Goal: Information Seeking & Learning: Learn about a topic

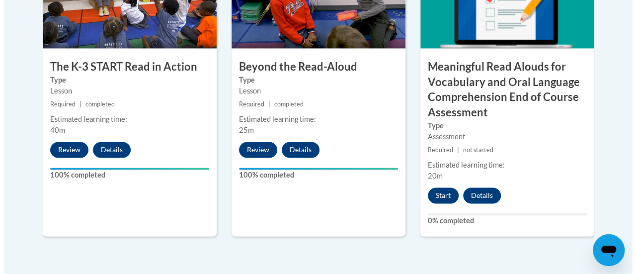
scroll to position [684, 0]
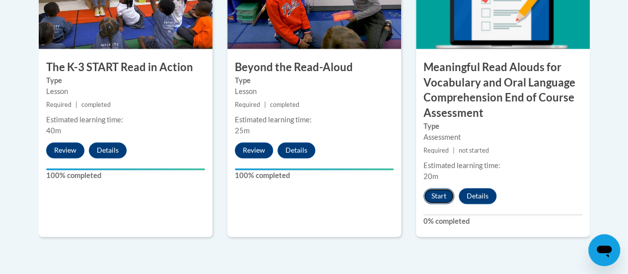
click at [440, 196] on button "Start" at bounding box center [439, 196] width 31 height 16
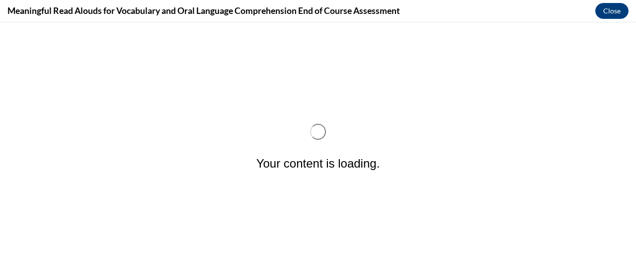
scroll to position [0, 0]
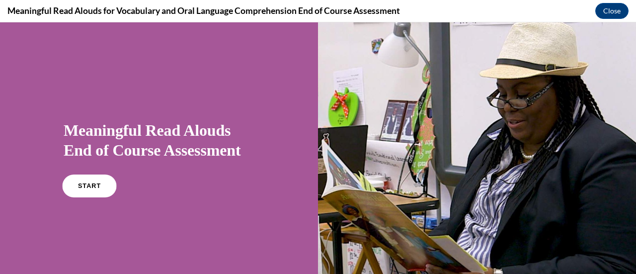
click at [93, 184] on span "START" at bounding box center [89, 185] width 23 height 7
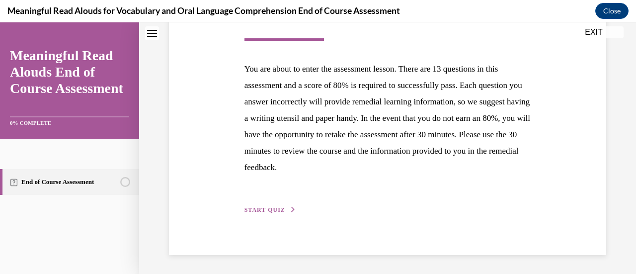
scroll to position [182, 0]
click at [261, 210] on span "START QUIZ" at bounding box center [264, 209] width 41 height 7
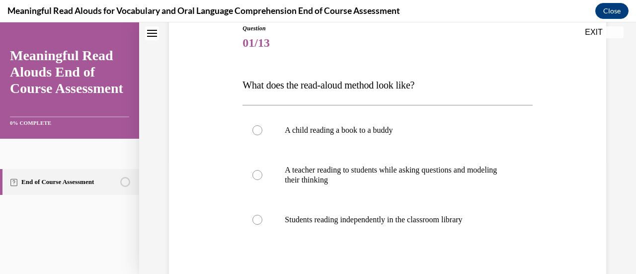
scroll to position [116, 0]
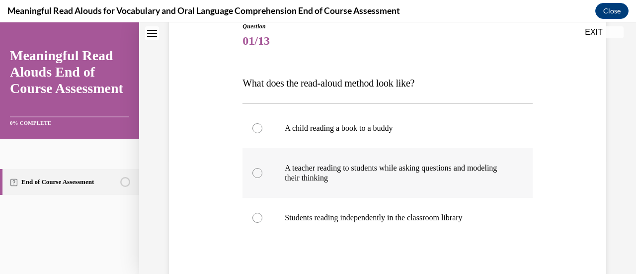
click at [262, 176] on label "A teacher reading to students while asking questions and modeling their thinking" at bounding box center [387, 173] width 290 height 50
click at [262, 176] on input "A teacher reading to students while asking questions and modeling their thinking" at bounding box center [257, 173] width 10 height 10
radio input "true"
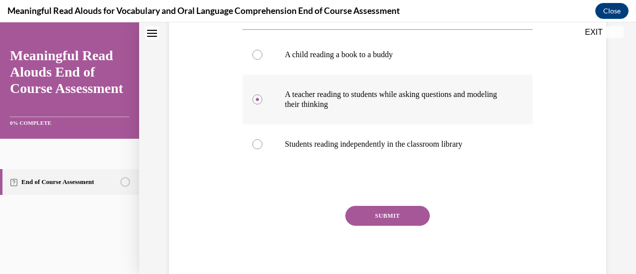
scroll to position [191, 0]
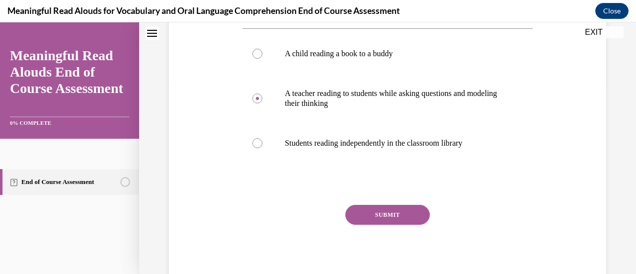
click at [372, 214] on button "SUBMIT" at bounding box center [387, 215] width 84 height 20
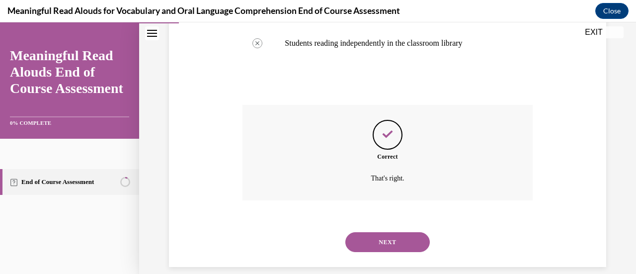
scroll to position [303, 0]
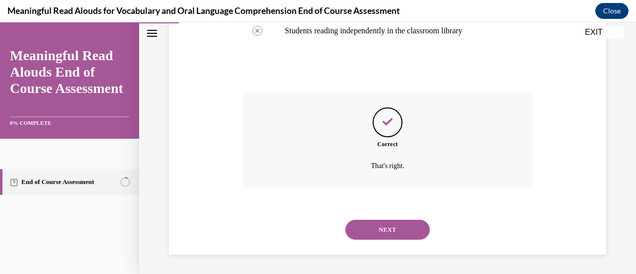
click at [372, 224] on button "NEXT" at bounding box center [387, 230] width 84 height 20
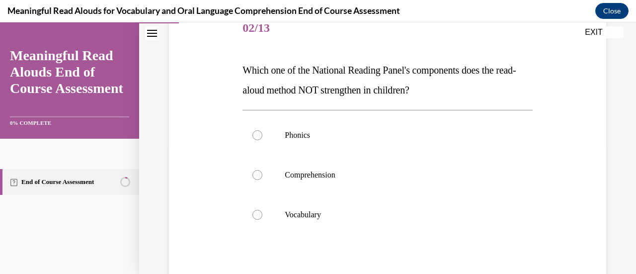
scroll to position [133, 0]
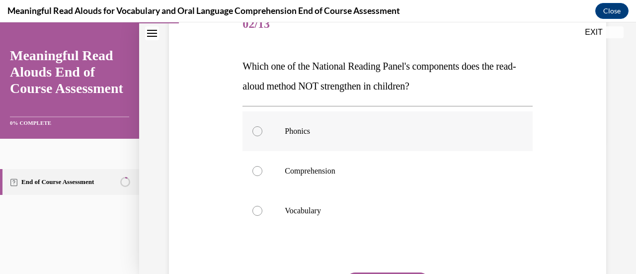
click at [350, 142] on label "Phonics" at bounding box center [387, 131] width 290 height 40
click at [262, 136] on input "Phonics" at bounding box center [257, 131] width 10 height 10
radio input "true"
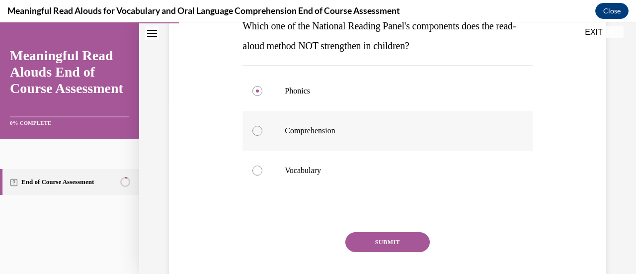
scroll to position [177, 0]
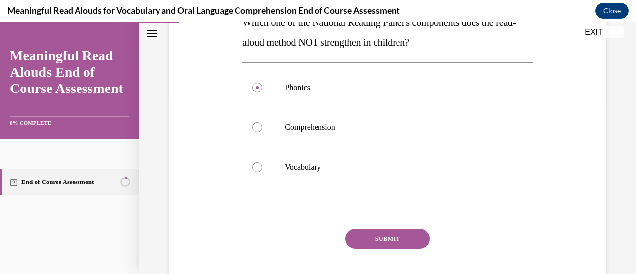
click at [364, 233] on button "SUBMIT" at bounding box center [387, 239] width 84 height 20
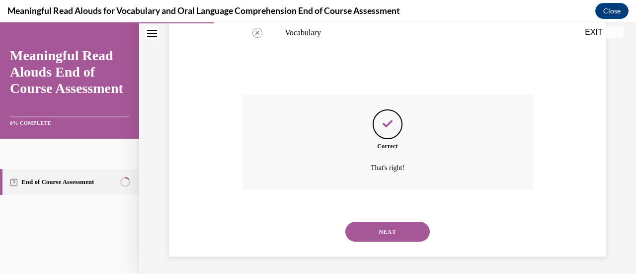
scroll to position [313, 0]
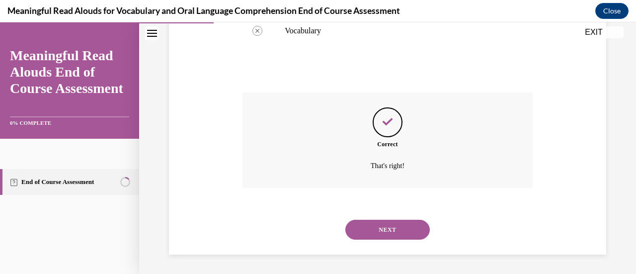
click at [364, 233] on button "NEXT" at bounding box center [387, 230] width 84 height 20
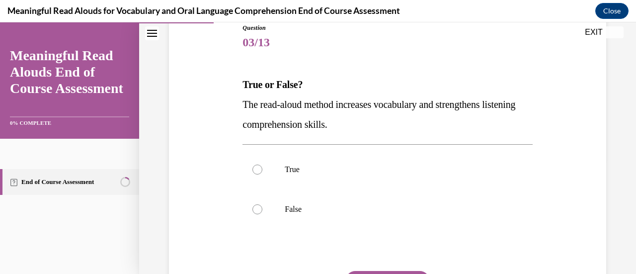
scroll to position [118, 0]
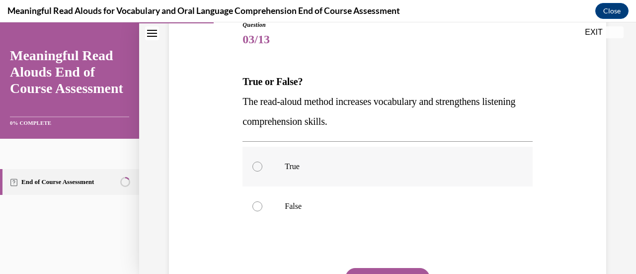
click at [259, 165] on div at bounding box center [257, 166] width 10 height 10
click at [259, 165] on input "True" at bounding box center [257, 166] width 10 height 10
radio input "true"
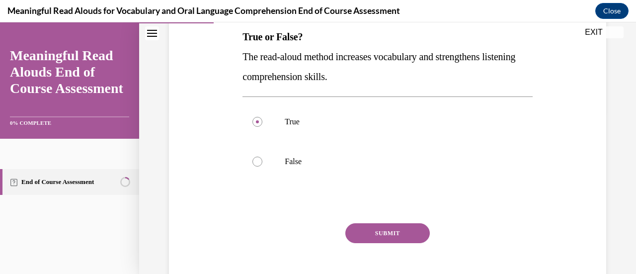
click at [376, 235] on button "SUBMIT" at bounding box center [387, 233] width 84 height 20
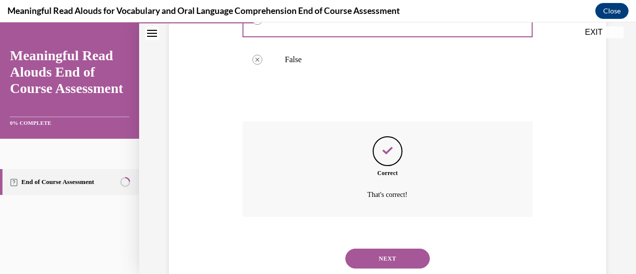
scroll to position [293, 0]
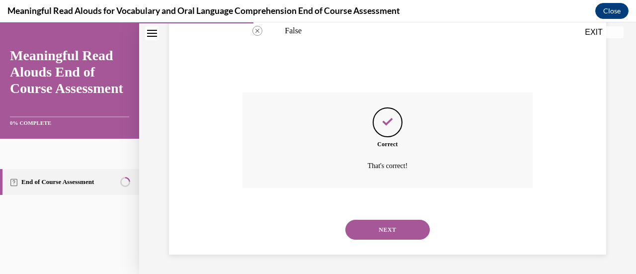
click at [376, 235] on button "NEXT" at bounding box center [387, 230] width 84 height 20
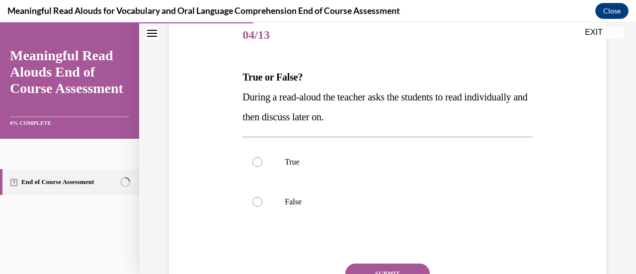
scroll to position [125, 0]
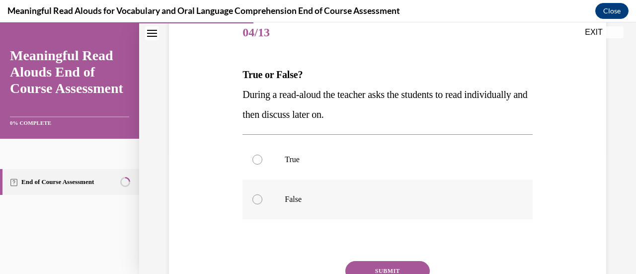
click at [266, 195] on label "False" at bounding box center [387, 199] width 290 height 40
click at [262, 195] on input "False" at bounding box center [257, 199] width 10 height 10
radio input "true"
click at [378, 268] on button "SUBMIT" at bounding box center [387, 271] width 84 height 20
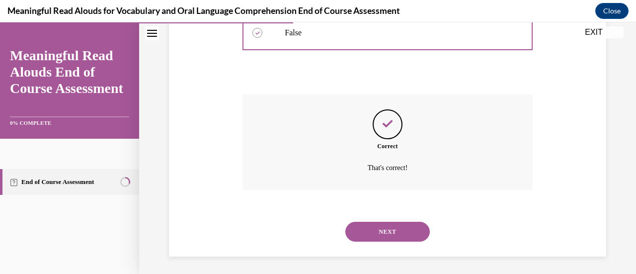
scroll to position [293, 0]
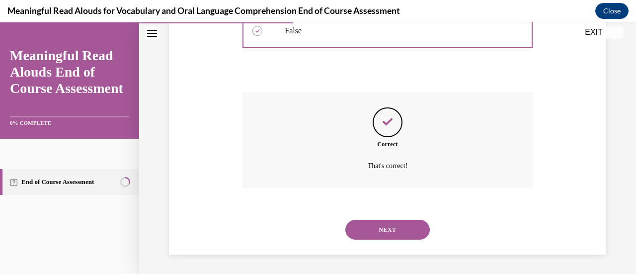
click at [387, 225] on button "NEXT" at bounding box center [387, 230] width 84 height 20
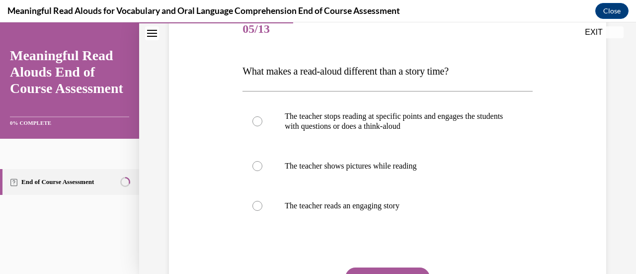
scroll to position [129, 0]
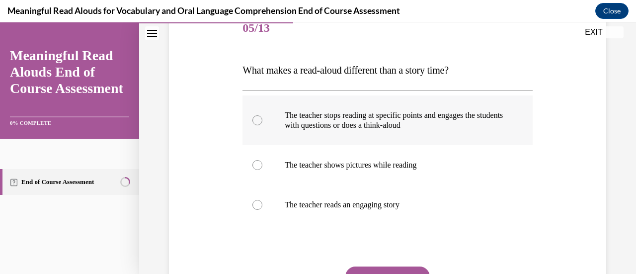
click at [258, 121] on div at bounding box center [257, 120] width 10 height 10
click at [258, 121] on input "The teacher stops reading at specific points and engages the students with ques…" at bounding box center [257, 120] width 10 height 10
radio input "true"
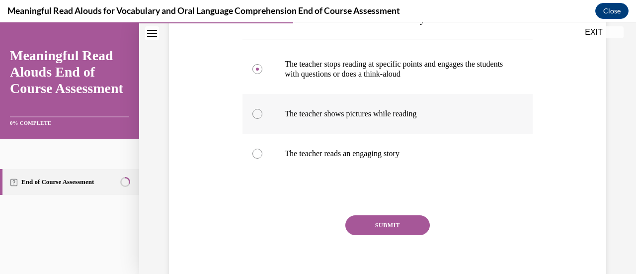
scroll to position [181, 0]
click at [368, 223] on button "SUBMIT" at bounding box center [387, 225] width 84 height 20
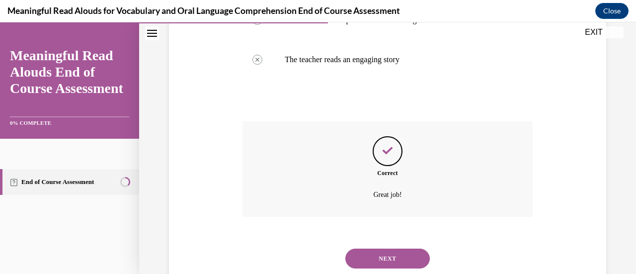
scroll to position [303, 0]
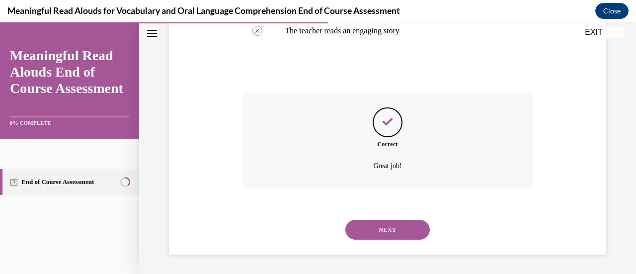
click at [368, 223] on button "NEXT" at bounding box center [387, 230] width 84 height 20
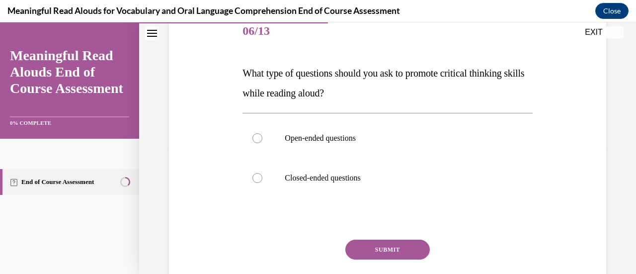
scroll to position [127, 0]
click at [356, 143] on label "Open-ended questions" at bounding box center [387, 138] width 290 height 40
click at [262, 143] on input "Open-ended questions" at bounding box center [257, 138] width 10 height 10
radio input "true"
click at [382, 250] on button "SUBMIT" at bounding box center [387, 249] width 84 height 20
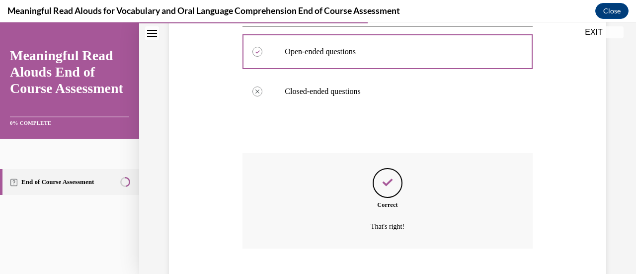
scroll to position [273, 0]
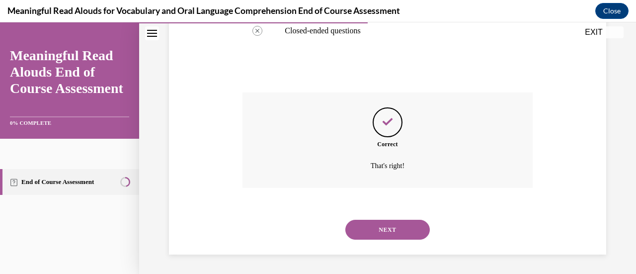
click at [387, 224] on button "NEXT" at bounding box center [387, 230] width 84 height 20
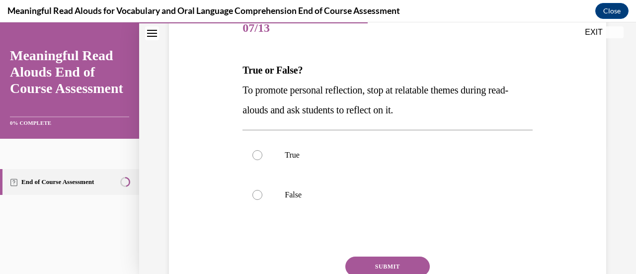
scroll to position [130, 0]
click at [312, 158] on p "True" at bounding box center [396, 155] width 223 height 10
click at [262, 158] on input "True" at bounding box center [257, 155] width 10 height 10
radio input "true"
click at [382, 263] on button "SUBMIT" at bounding box center [387, 266] width 84 height 20
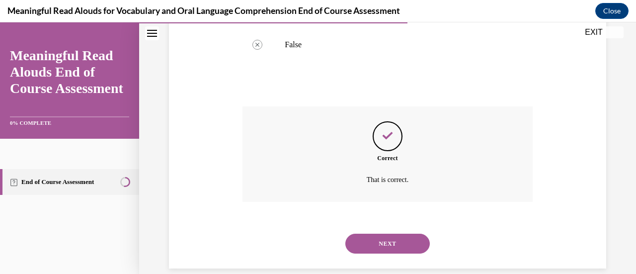
scroll to position [293, 0]
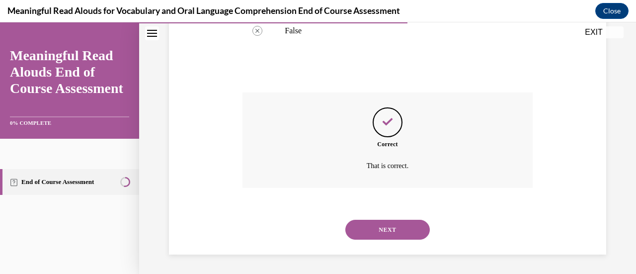
click at [381, 232] on button "NEXT" at bounding box center [387, 230] width 84 height 20
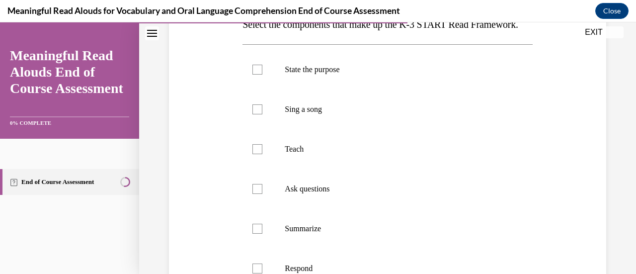
scroll to position [178, 0]
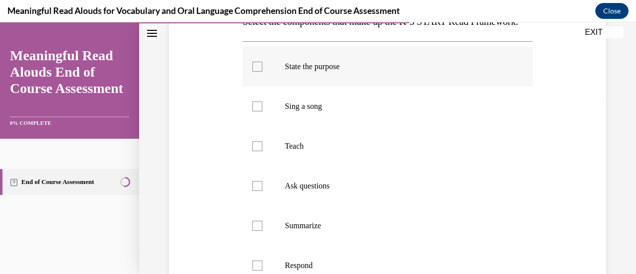
click at [255, 72] on div at bounding box center [257, 67] width 10 height 10
click at [255, 72] on input "State the purpose" at bounding box center [257, 67] width 10 height 10
checkbox input "true"
click at [258, 151] on div at bounding box center [257, 146] width 10 height 10
click at [258, 151] on input "Teach" at bounding box center [257, 146] width 10 height 10
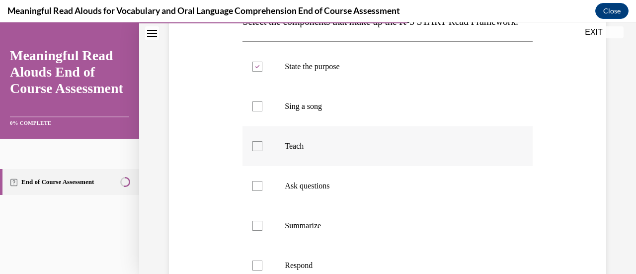
checkbox input "true"
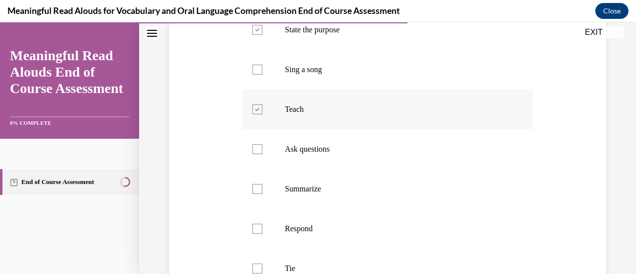
scroll to position [230, 0]
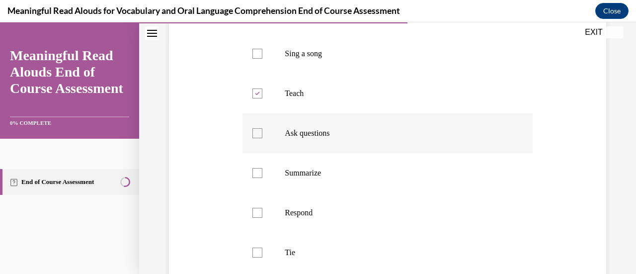
click at [256, 138] on div at bounding box center [257, 133] width 10 height 10
click at [256, 138] on input "Ask questions" at bounding box center [257, 133] width 10 height 10
checkbox input "true"
click at [257, 218] on div at bounding box center [257, 213] width 10 height 10
click at [257, 218] on input "Respond" at bounding box center [257, 213] width 10 height 10
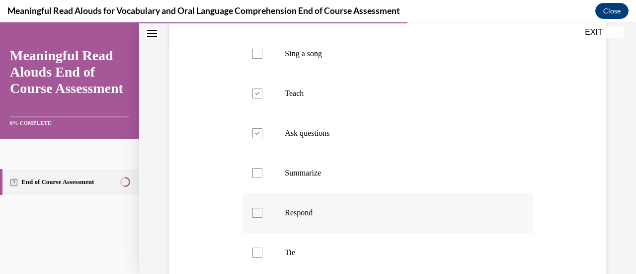
checkbox input "true"
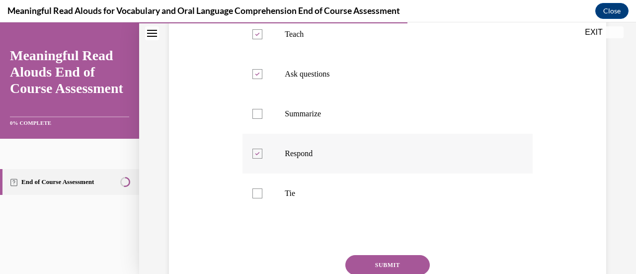
scroll to position [290, 0]
click at [258, 198] on div at bounding box center [257, 193] width 10 height 10
click at [258, 198] on input "Tie" at bounding box center [257, 193] width 10 height 10
checkbox input "true"
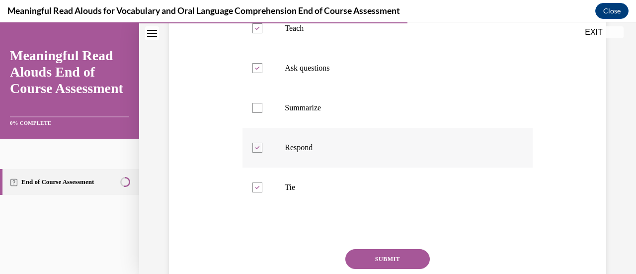
scroll to position [357, 0]
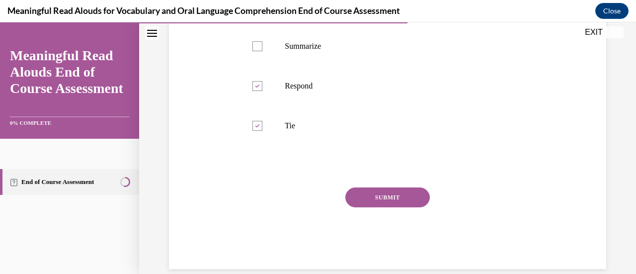
click at [387, 207] on button "SUBMIT" at bounding box center [387, 197] width 84 height 20
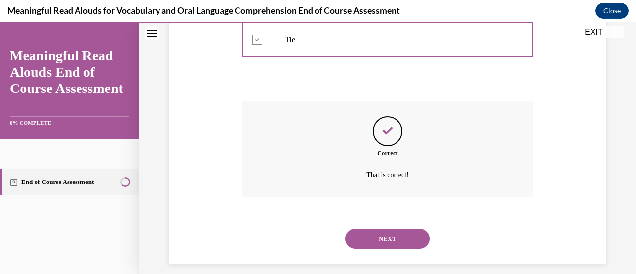
scroll to position [472, 0]
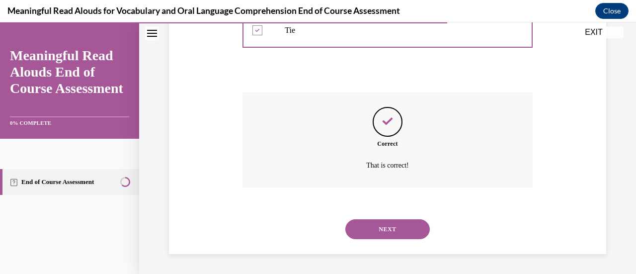
click at [389, 229] on button "NEXT" at bounding box center [387, 229] width 84 height 20
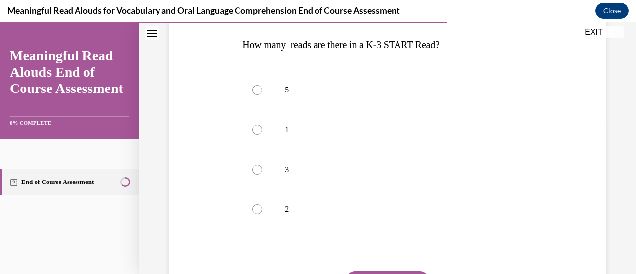
scroll to position [155, 0]
click at [349, 174] on label "3" at bounding box center [387, 169] width 290 height 40
click at [262, 173] on input "3" at bounding box center [257, 168] width 10 height 10
radio input "true"
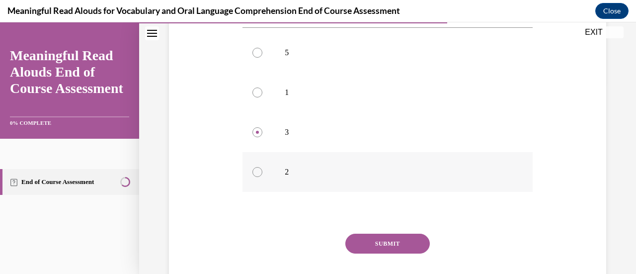
scroll to position [192, 0]
click at [380, 238] on button "SUBMIT" at bounding box center [387, 243] width 84 height 20
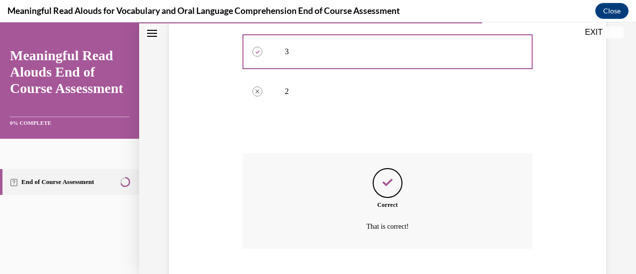
scroll to position [333, 0]
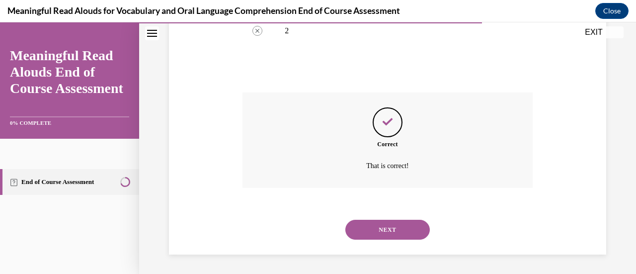
click at [379, 231] on button "NEXT" at bounding box center [387, 230] width 84 height 20
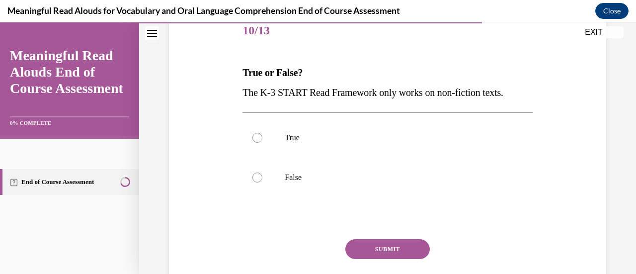
scroll to position [128, 0]
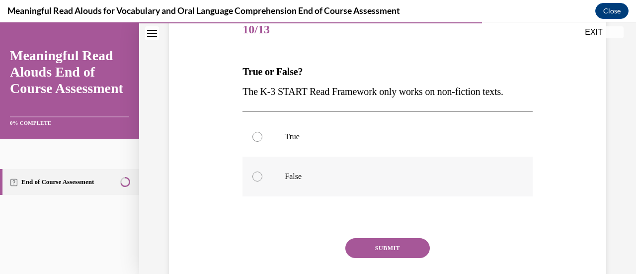
click at [372, 176] on p "False" at bounding box center [396, 176] width 223 height 10
click at [262, 176] on input "False" at bounding box center [257, 176] width 10 height 10
radio input "true"
click at [377, 252] on button "SUBMIT" at bounding box center [387, 248] width 84 height 20
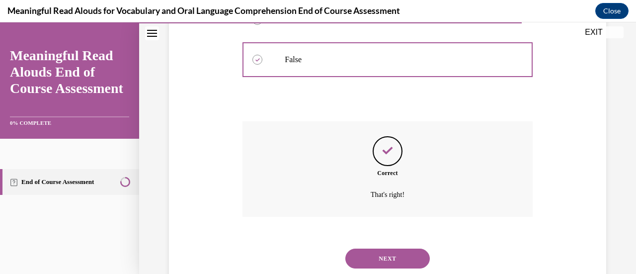
scroll to position [273, 0]
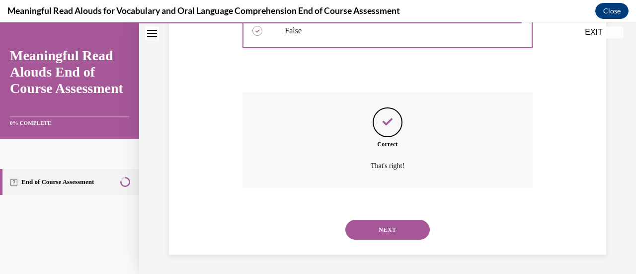
click at [384, 234] on button "NEXT" at bounding box center [387, 230] width 84 height 20
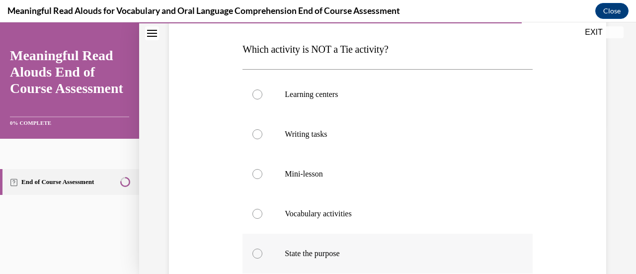
scroll to position [150, 0]
click at [363, 175] on p "Mini-lesson" at bounding box center [396, 174] width 223 height 10
click at [262, 175] on input "Mini-lesson" at bounding box center [257, 174] width 10 height 10
radio input "true"
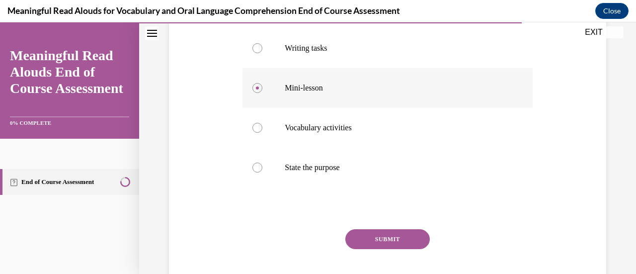
scroll to position [239, 0]
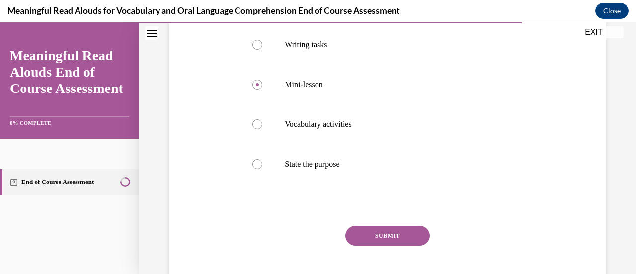
click at [380, 232] on button "SUBMIT" at bounding box center [387, 236] width 84 height 20
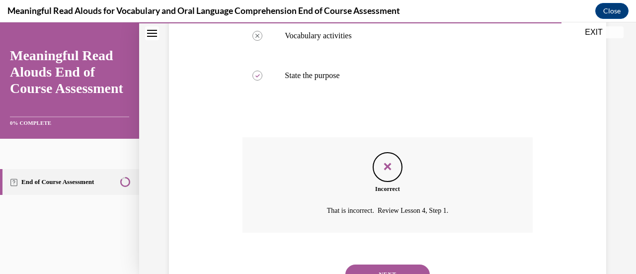
scroll to position [366, 0]
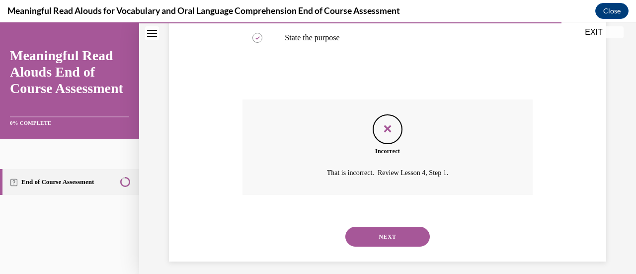
click at [392, 237] on button "NEXT" at bounding box center [387, 237] width 84 height 20
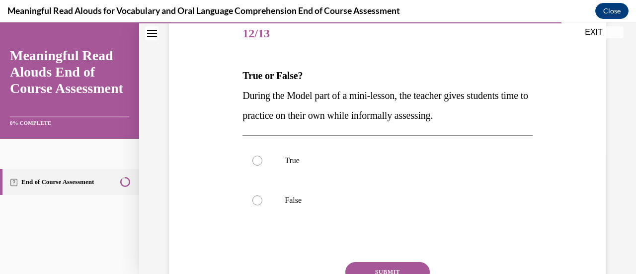
scroll to position [125, 0]
click at [366, 166] on label "True" at bounding box center [387, 160] width 290 height 40
click at [262, 164] on input "True" at bounding box center [257, 159] width 10 height 10
radio input "true"
click at [368, 267] on button "SUBMIT" at bounding box center [387, 271] width 84 height 20
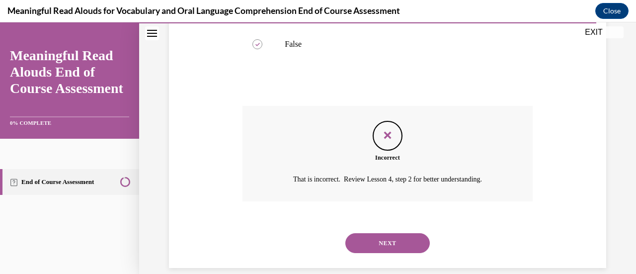
scroll to position [293, 0]
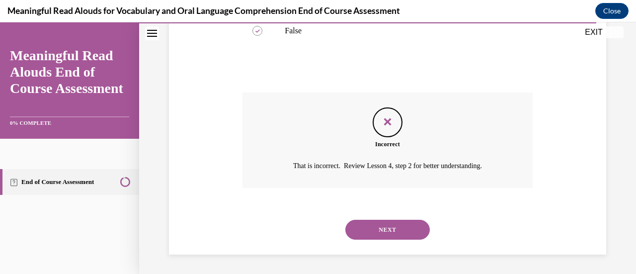
click at [380, 234] on button "NEXT" at bounding box center [387, 230] width 84 height 20
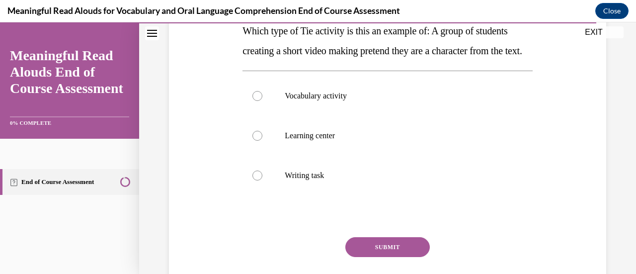
scroll to position [170, 0]
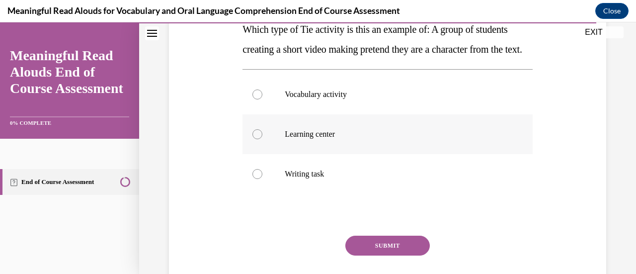
click at [357, 139] on p "Learning center" at bounding box center [396, 134] width 223 height 10
click at [262, 139] on input "Learning center" at bounding box center [257, 134] width 10 height 10
radio input "true"
click at [362, 255] on button "SUBMIT" at bounding box center [387, 245] width 84 height 20
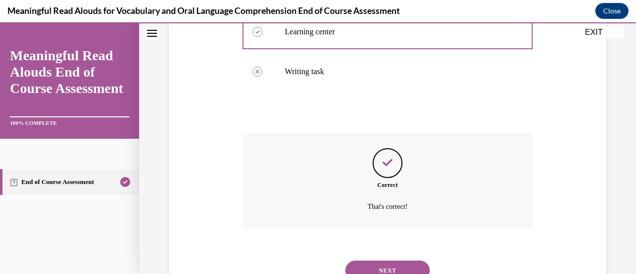
scroll to position [333, 0]
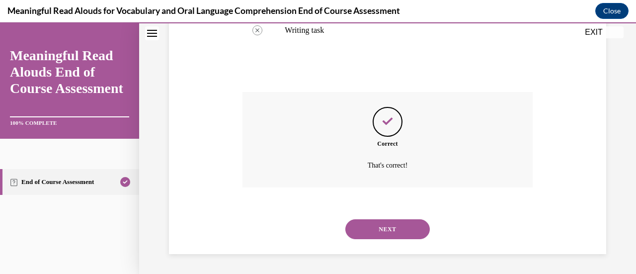
click at [402, 228] on button "NEXT" at bounding box center [387, 229] width 84 height 20
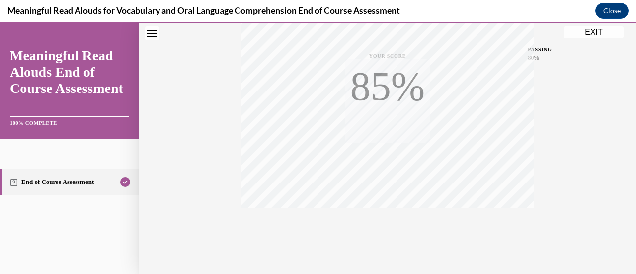
scroll to position [257, 0]
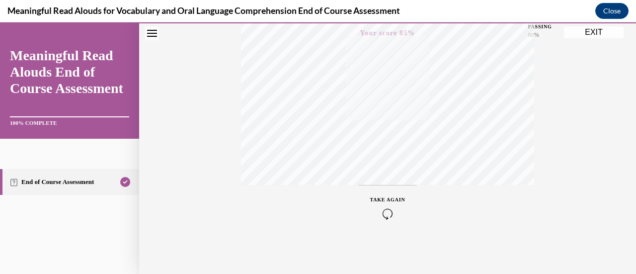
click at [385, 202] on div "TAKE AGAIN" at bounding box center [387, 207] width 35 height 23
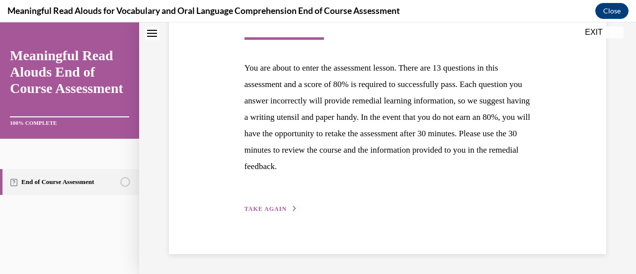
scroll to position [154, 0]
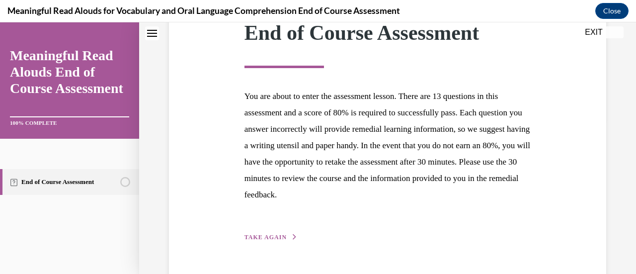
click at [264, 238] on span "TAKE AGAIN" at bounding box center [265, 236] width 42 height 7
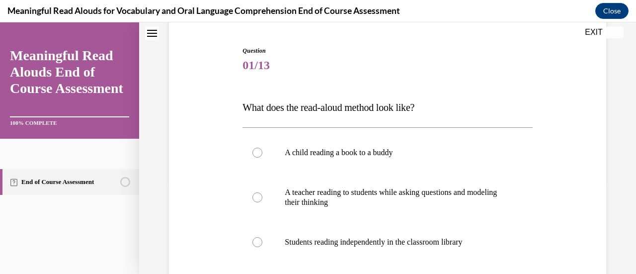
scroll to position [92, 0]
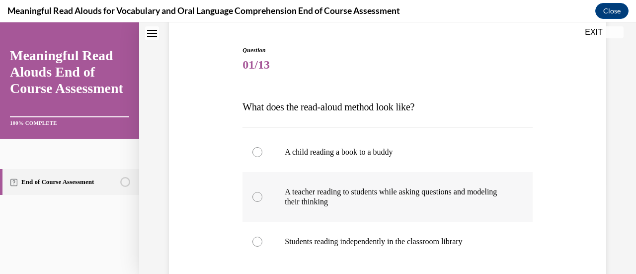
click at [259, 196] on div at bounding box center [257, 197] width 10 height 10
click at [259, 196] on input "A teacher reading to students while asking questions and modeling their thinking" at bounding box center [257, 197] width 10 height 10
radio input "true"
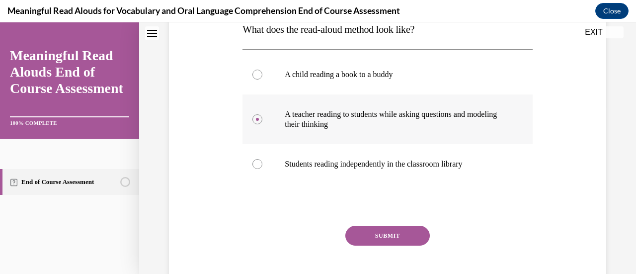
scroll to position [172, 0]
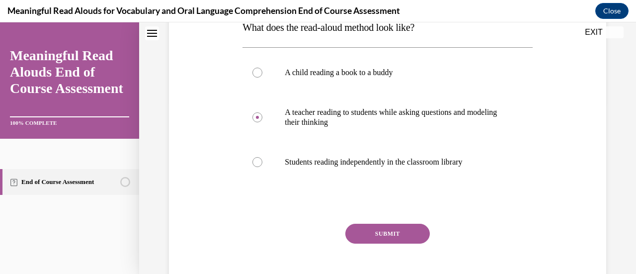
click at [366, 233] on button "SUBMIT" at bounding box center [387, 234] width 84 height 20
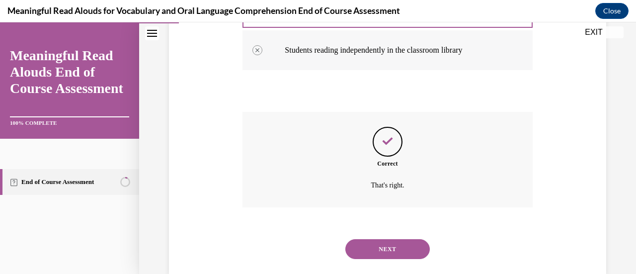
scroll to position [303, 0]
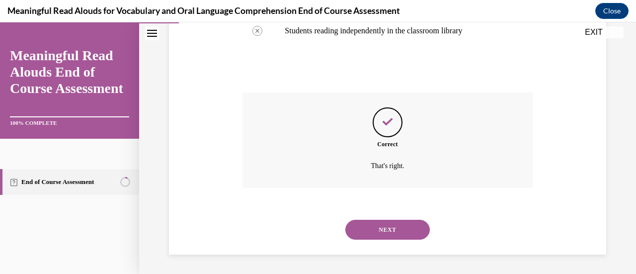
click at [379, 229] on button "NEXT" at bounding box center [387, 230] width 84 height 20
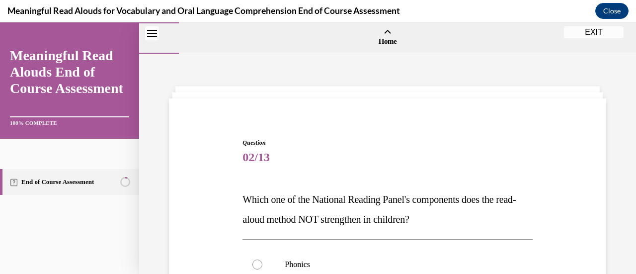
scroll to position [101, 0]
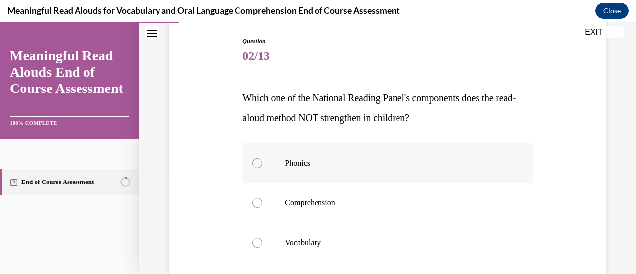
click at [295, 163] on p "Phonics" at bounding box center [396, 163] width 223 height 10
click at [262, 163] on input "Phonics" at bounding box center [257, 163] width 10 height 10
radio input "true"
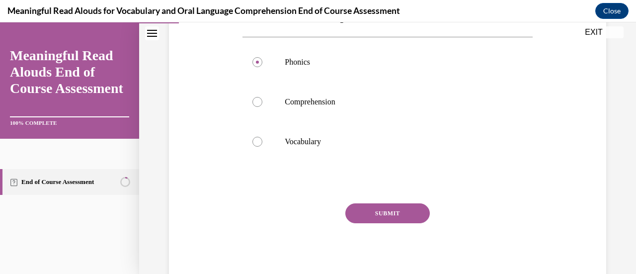
click at [388, 208] on button "SUBMIT" at bounding box center [387, 213] width 84 height 20
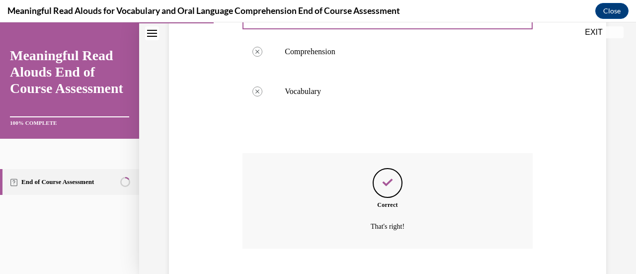
scroll to position [313, 0]
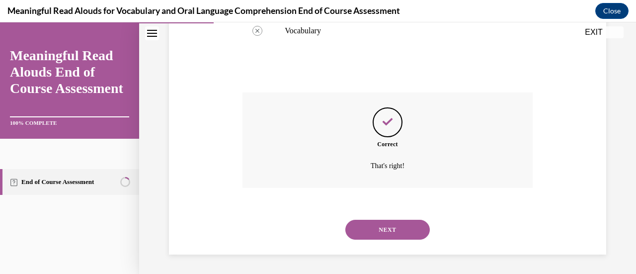
click at [389, 228] on button "NEXT" at bounding box center [387, 230] width 84 height 20
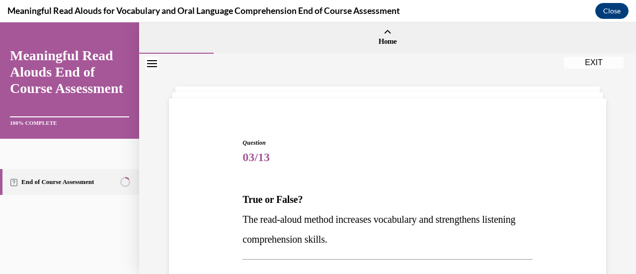
scroll to position [88, 0]
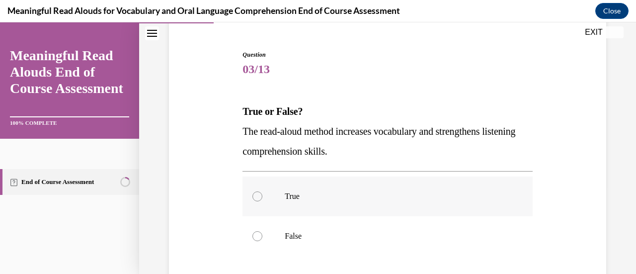
click at [340, 203] on label "True" at bounding box center [387, 196] width 290 height 40
click at [262, 201] on input "True" at bounding box center [257, 196] width 10 height 10
radio input "true"
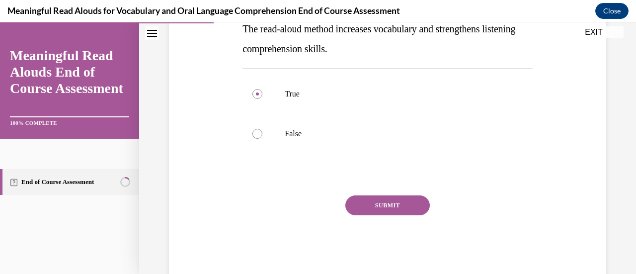
click at [383, 201] on button "SUBMIT" at bounding box center [387, 205] width 84 height 20
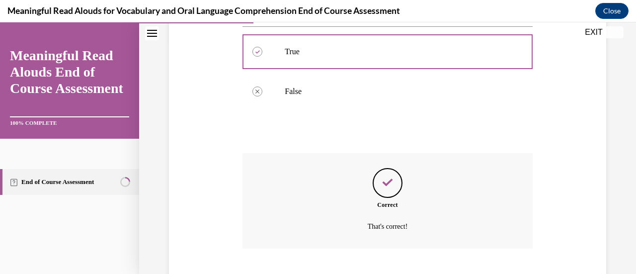
scroll to position [293, 0]
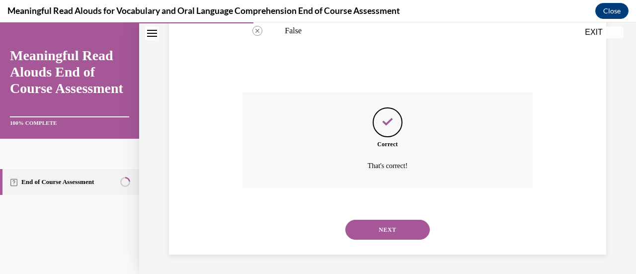
click at [380, 232] on button "NEXT" at bounding box center [387, 230] width 84 height 20
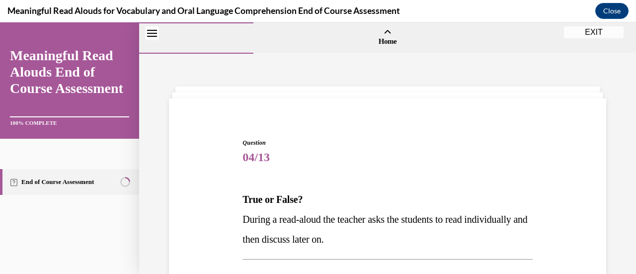
scroll to position [95, 0]
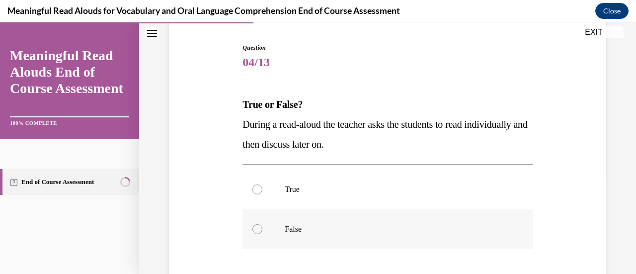
click at [339, 221] on label "False" at bounding box center [387, 229] width 290 height 40
click at [262, 224] on input "False" at bounding box center [257, 229] width 10 height 10
radio input "true"
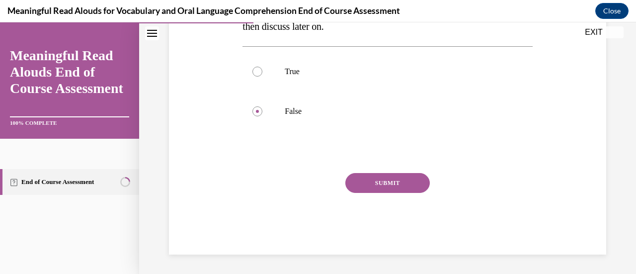
click at [376, 185] on button "SUBMIT" at bounding box center [387, 183] width 84 height 20
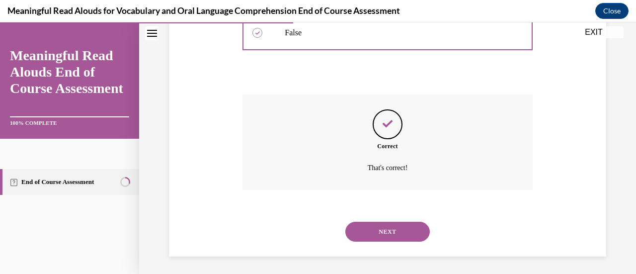
scroll to position [293, 0]
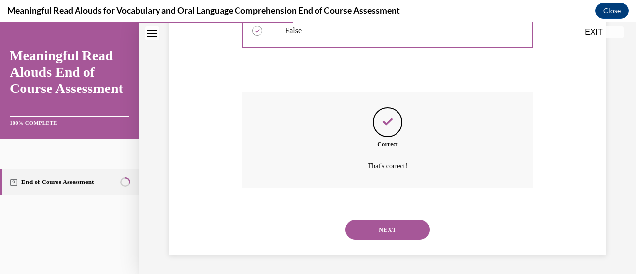
click at [379, 227] on button "NEXT" at bounding box center [387, 230] width 84 height 20
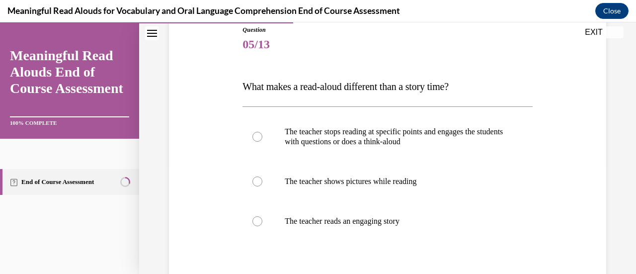
scroll to position [113, 0]
click at [346, 143] on p "The teacher stops reading at specific points and engages the students with ques…" at bounding box center [396, 136] width 223 height 20
click at [262, 141] on input "The teacher stops reading at specific points and engages the students with ques…" at bounding box center [257, 136] width 10 height 10
radio input "true"
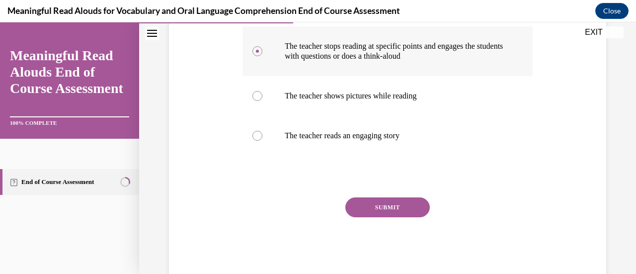
scroll to position [199, 0]
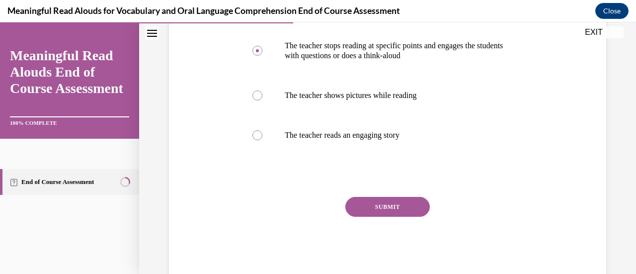
click at [384, 208] on button "SUBMIT" at bounding box center [387, 207] width 84 height 20
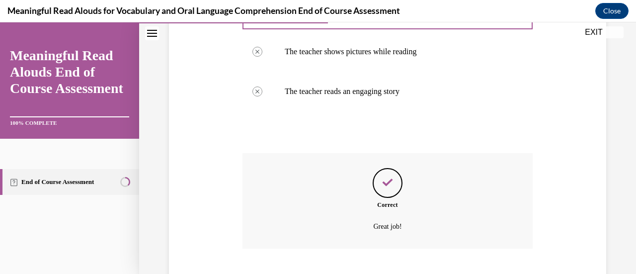
scroll to position [303, 0]
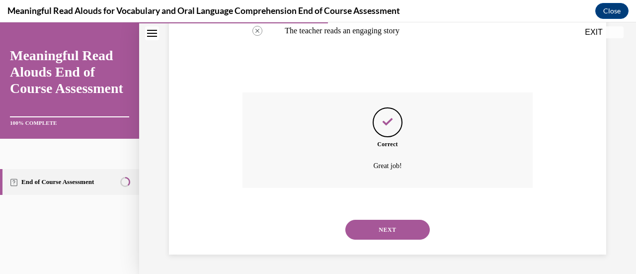
click at [385, 232] on button "NEXT" at bounding box center [387, 230] width 84 height 20
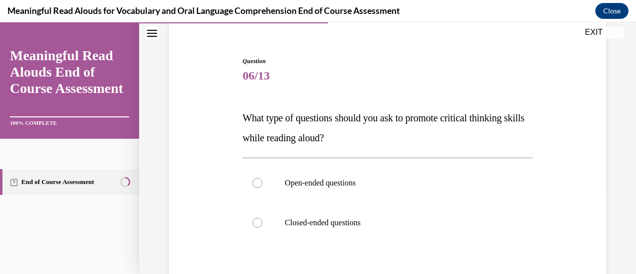
scroll to position [95, 0]
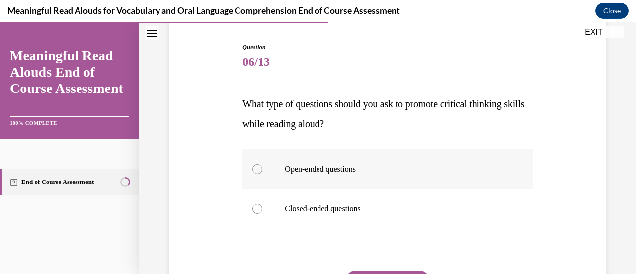
click at [374, 167] on p "Open-ended questions" at bounding box center [396, 169] width 223 height 10
click at [262, 167] on input "Open-ended questions" at bounding box center [257, 169] width 10 height 10
radio input "true"
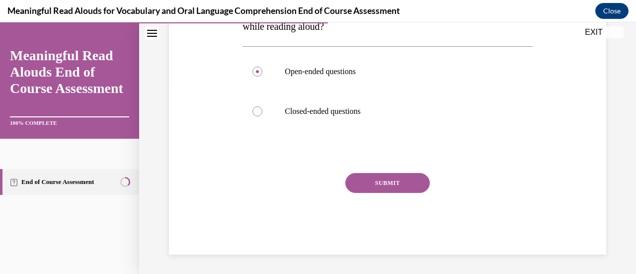
click at [377, 188] on button "SUBMIT" at bounding box center [387, 183] width 84 height 20
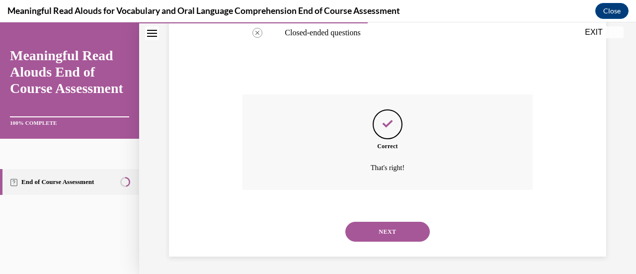
scroll to position [273, 0]
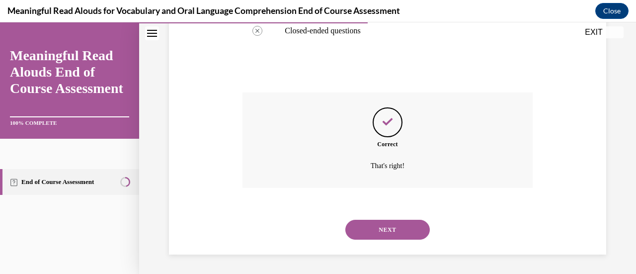
click at [377, 188] on div "Correct That's right!" at bounding box center [387, 147] width 290 height 110
click at [380, 227] on button "NEXT" at bounding box center [387, 230] width 84 height 20
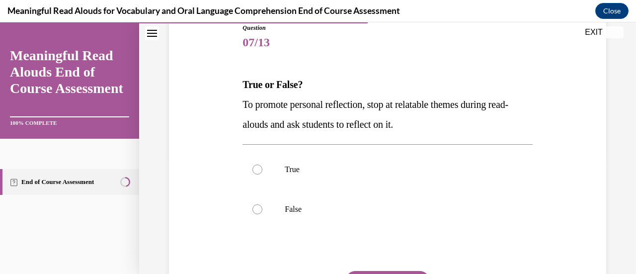
scroll to position [115, 0]
click at [357, 181] on label "True" at bounding box center [387, 169] width 290 height 40
click at [262, 174] on input "True" at bounding box center [257, 169] width 10 height 10
radio input "true"
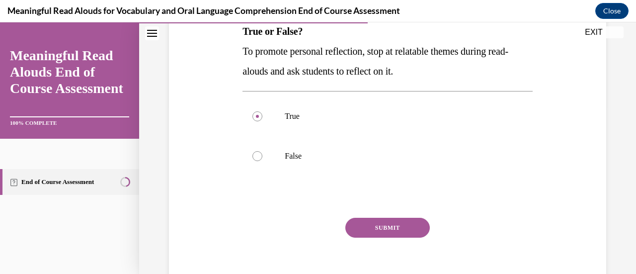
click at [379, 225] on button "SUBMIT" at bounding box center [387, 228] width 84 height 20
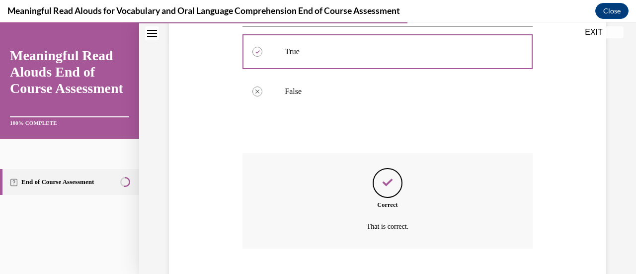
scroll to position [293, 0]
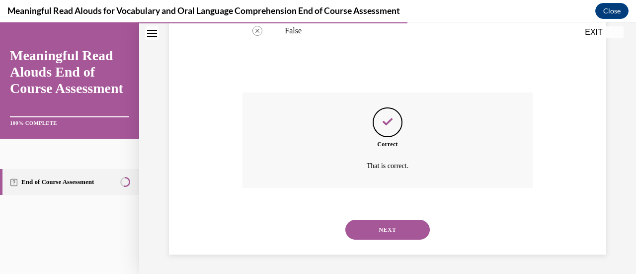
click at [379, 226] on button "NEXT" at bounding box center [387, 230] width 84 height 20
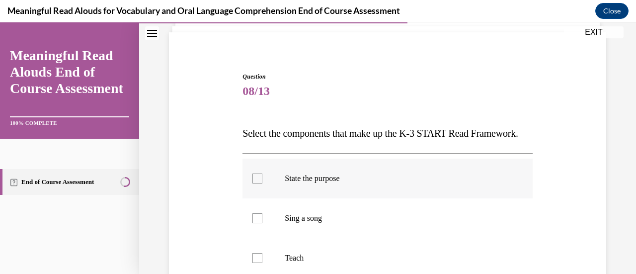
scroll to position [67, 0]
click at [274, 198] on label "State the purpose" at bounding box center [387, 178] width 290 height 40
click at [262, 183] on input "State the purpose" at bounding box center [257, 178] width 10 height 10
checkbox input "true"
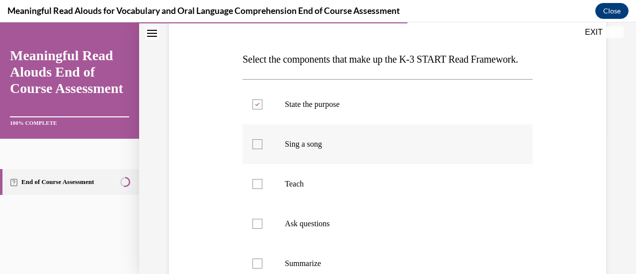
scroll to position [148, 0]
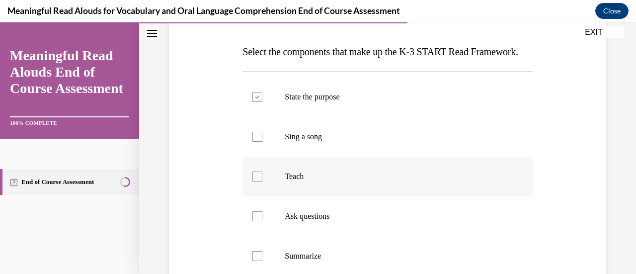
click at [266, 196] on label "Teach" at bounding box center [387, 176] width 290 height 40
click at [262, 181] on input "Teach" at bounding box center [257, 176] width 10 height 10
checkbox input "true"
click at [266, 236] on label "Ask questions" at bounding box center [387, 216] width 290 height 40
click at [262, 221] on input "Ask questions" at bounding box center [257, 216] width 10 height 10
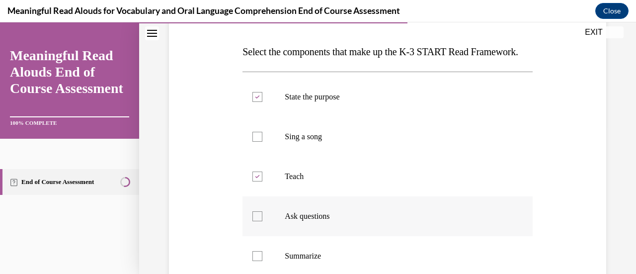
checkbox input "true"
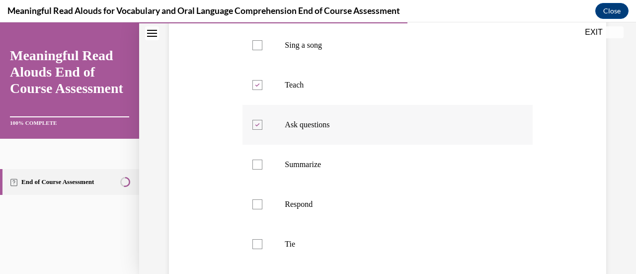
scroll to position [0, 0]
click at [264, 224] on label "Respond" at bounding box center [387, 204] width 290 height 40
click at [262, 209] on input "Respond" at bounding box center [257, 204] width 10 height 10
checkbox input "true"
click at [259, 248] on div at bounding box center [257, 243] width 10 height 10
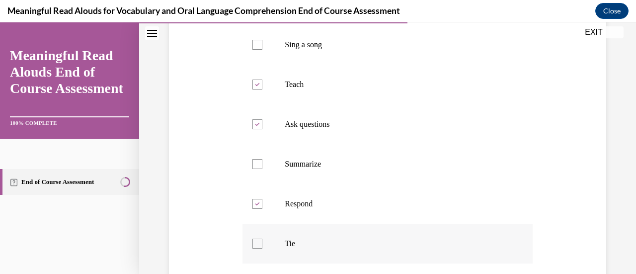
click at [259, 248] on input "Tie" at bounding box center [257, 243] width 10 height 10
checkbox input "true"
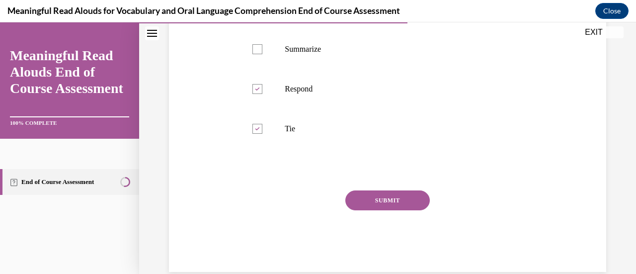
click at [362, 210] on button "SUBMIT" at bounding box center [387, 200] width 84 height 20
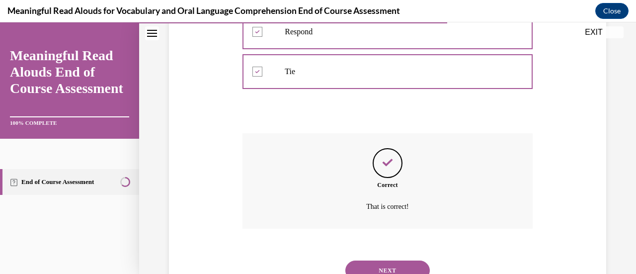
scroll to position [472, 0]
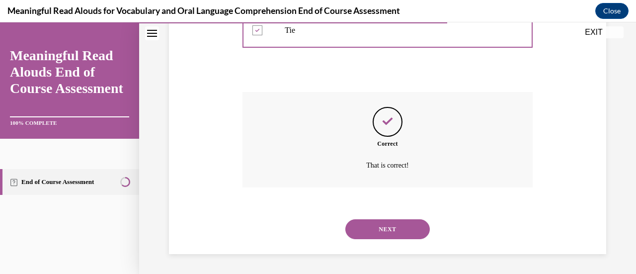
click at [379, 237] on button "NEXT" at bounding box center [387, 229] width 84 height 20
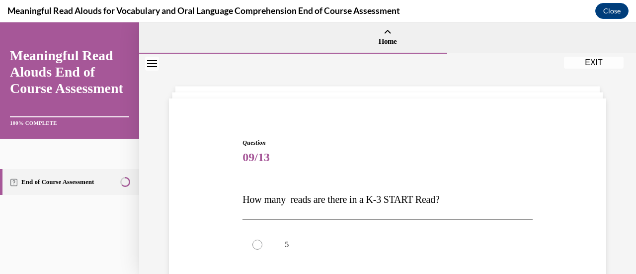
scroll to position [79, 0]
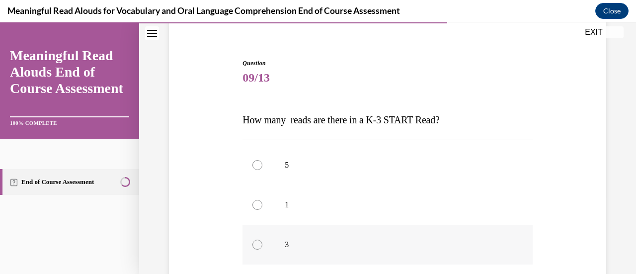
click at [330, 236] on label "3" at bounding box center [387, 245] width 290 height 40
click at [262, 239] on input "3" at bounding box center [257, 244] width 10 height 10
radio input "true"
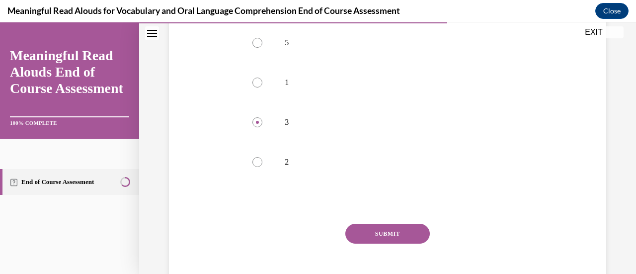
click at [379, 233] on button "SUBMIT" at bounding box center [387, 234] width 84 height 20
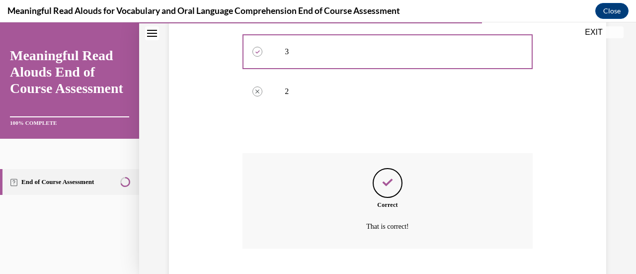
scroll to position [333, 0]
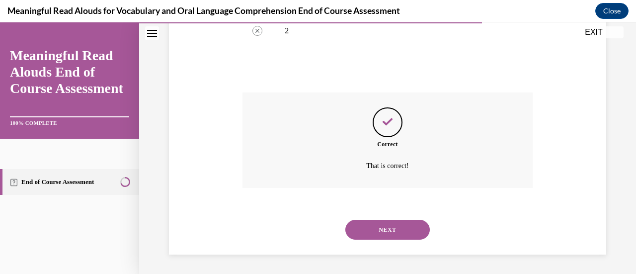
click at [379, 233] on button "NEXT" at bounding box center [387, 230] width 84 height 20
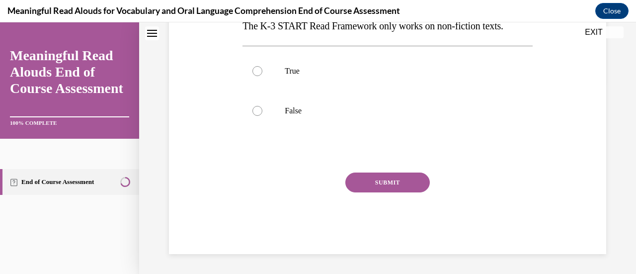
scroll to position [0, 0]
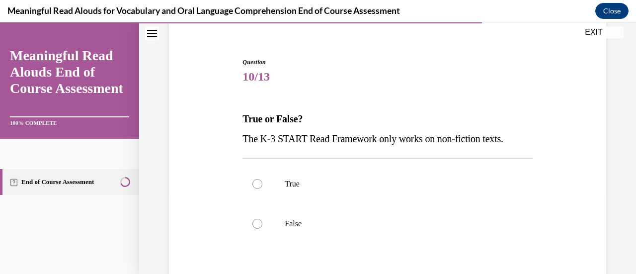
click at [379, 233] on label "False" at bounding box center [387, 224] width 290 height 40
click at [262, 229] on input "False" at bounding box center [257, 224] width 10 height 10
radio input "true"
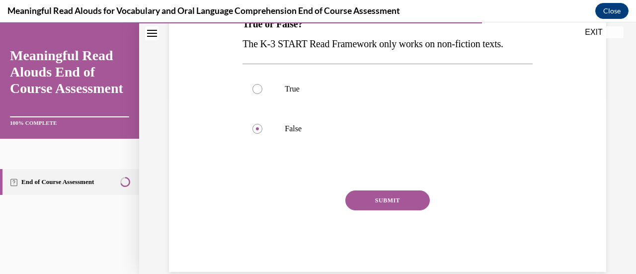
click at [381, 201] on button "SUBMIT" at bounding box center [387, 200] width 84 height 20
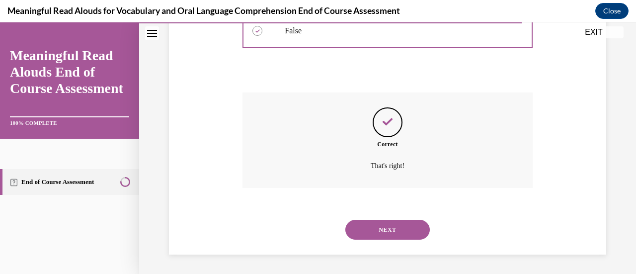
click at [380, 228] on button "NEXT" at bounding box center [387, 230] width 84 height 20
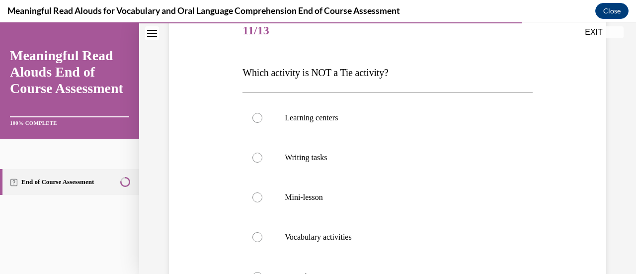
scroll to position [206, 0]
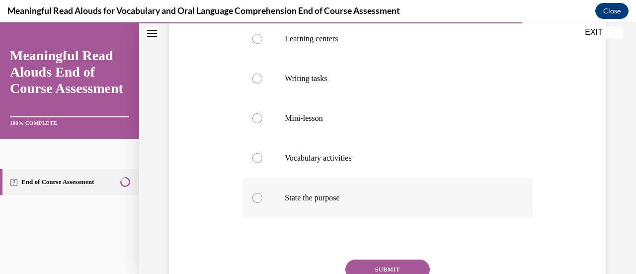
click at [374, 209] on label "State the purpose" at bounding box center [387, 198] width 290 height 40
click at [262, 203] on input "State the purpose" at bounding box center [257, 198] width 10 height 10
radio input "true"
click at [379, 265] on button "SUBMIT" at bounding box center [387, 269] width 84 height 20
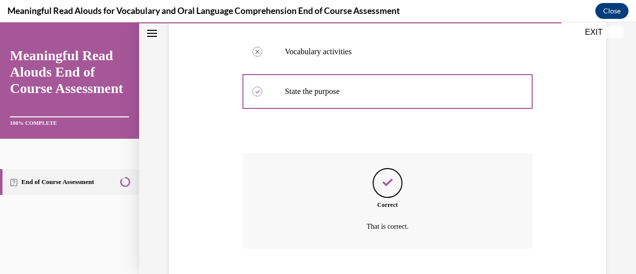
scroll to position [373, 0]
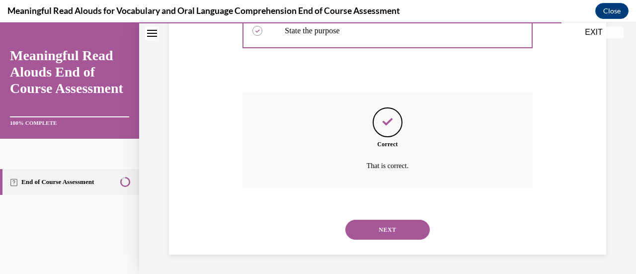
click at [380, 231] on button "NEXT" at bounding box center [387, 230] width 84 height 20
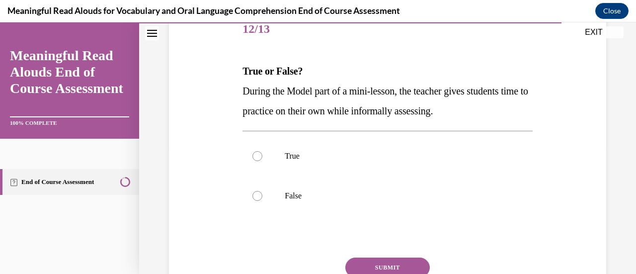
scroll to position [130, 0]
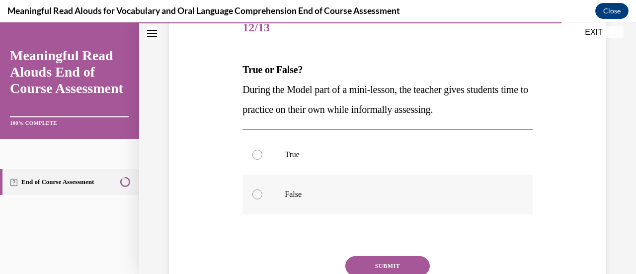
click at [380, 205] on label "False" at bounding box center [387, 194] width 290 height 40
click at [262, 199] on input "False" at bounding box center [257, 194] width 10 height 10
radio input "true"
click at [384, 266] on button "SUBMIT" at bounding box center [387, 266] width 84 height 20
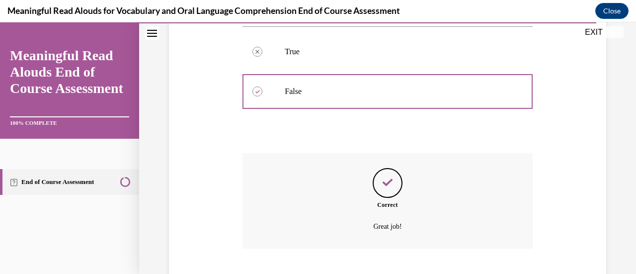
scroll to position [293, 0]
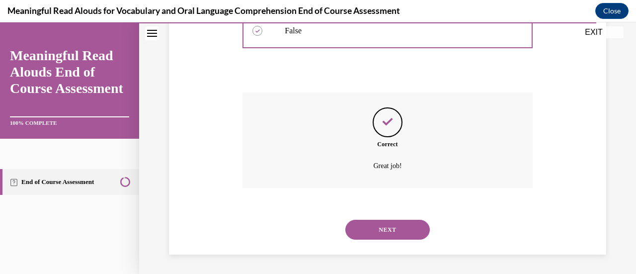
click at [385, 226] on button "NEXT" at bounding box center [387, 230] width 84 height 20
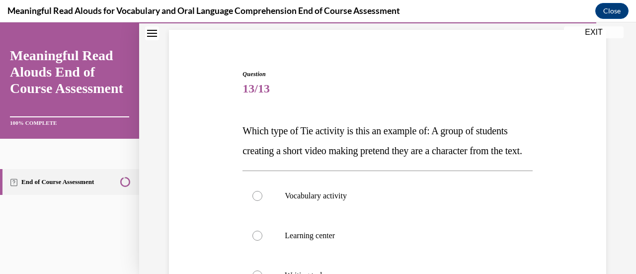
scroll to position [134, 0]
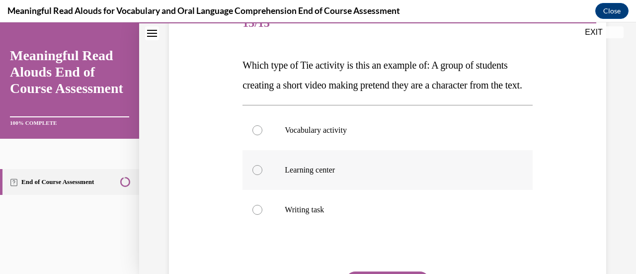
click at [382, 190] on label "Learning center" at bounding box center [387, 170] width 290 height 40
click at [262, 175] on input "Learning center" at bounding box center [257, 170] width 10 height 10
radio input "true"
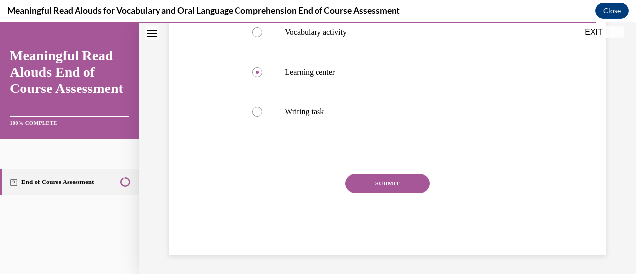
click at [382, 193] on button "SUBMIT" at bounding box center [387, 183] width 84 height 20
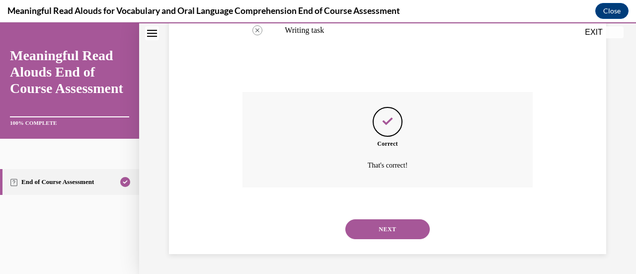
scroll to position [333, 0]
click at [386, 229] on button "NEXT" at bounding box center [387, 229] width 84 height 20
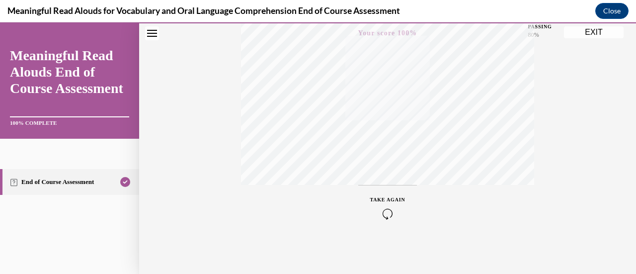
scroll to position [164, 0]
click at [601, 31] on button "EXIT" at bounding box center [594, 32] width 60 height 12
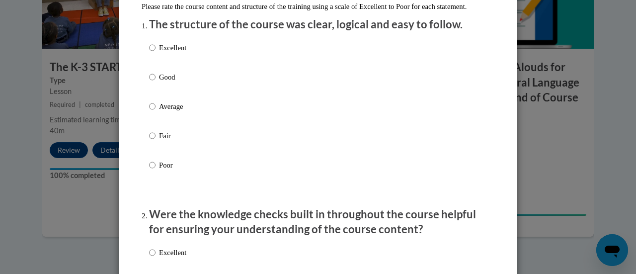
scroll to position [123, 0]
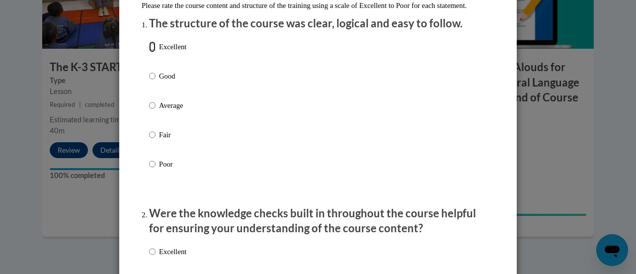
click at [149, 52] on input "Excellent" at bounding box center [152, 46] width 6 height 11
radio input "true"
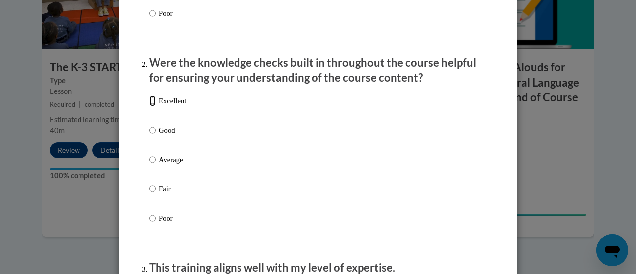
click at [150, 106] on input "Excellent" at bounding box center [152, 100] width 6 height 11
radio input "true"
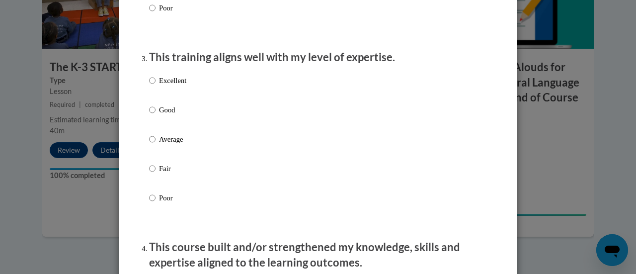
scroll to position [484, 0]
click at [149, 85] on input "Excellent" at bounding box center [152, 80] width 6 height 11
radio input "true"
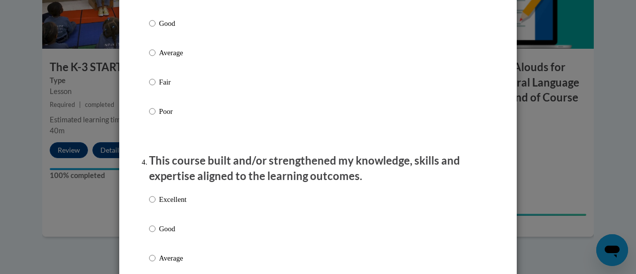
scroll to position [580, 0]
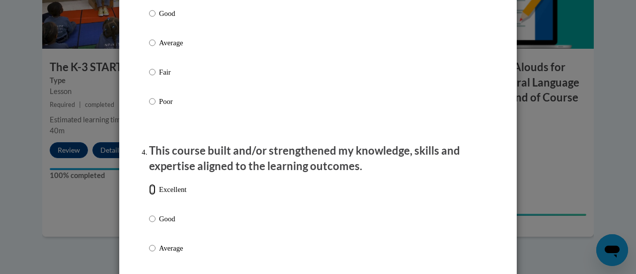
click at [149, 195] on input "Excellent" at bounding box center [152, 189] width 6 height 11
radio input "true"
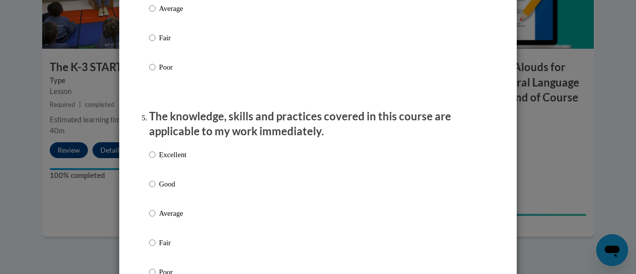
scroll to position [821, 0]
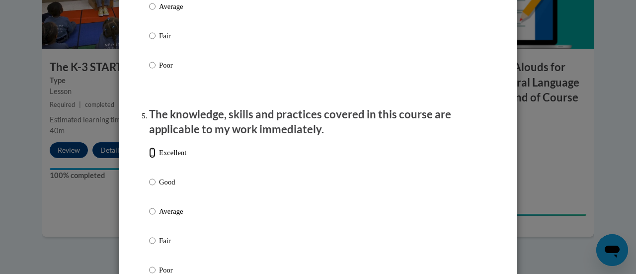
click at [149, 158] on input "Excellent" at bounding box center [152, 152] width 6 height 11
radio input "true"
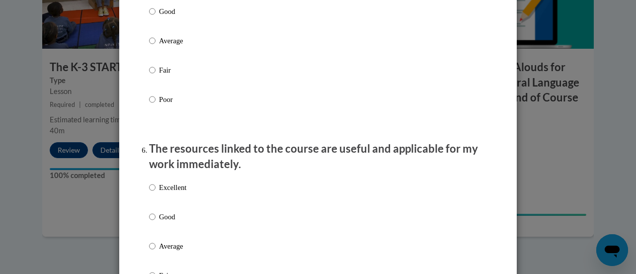
scroll to position [992, 0]
click at [149, 192] on input "Excellent" at bounding box center [152, 186] width 6 height 11
radio input "true"
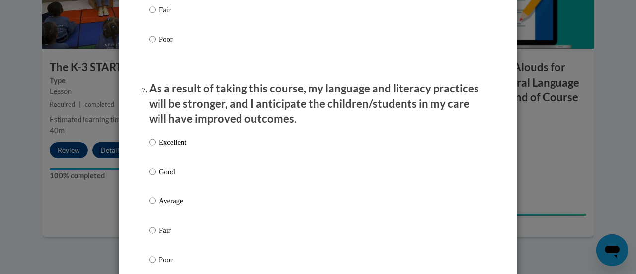
scroll to position [1257, 0]
click at [149, 147] on input "Excellent" at bounding box center [152, 141] width 6 height 11
radio input "true"
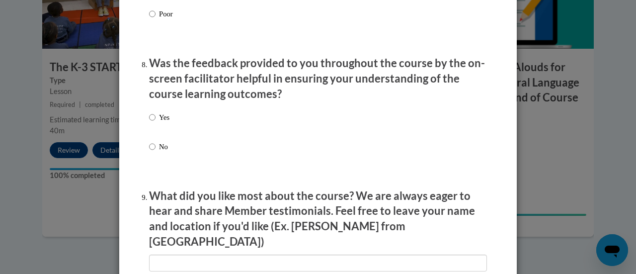
scroll to position [1503, 0]
click at [149, 122] on input "Yes" at bounding box center [152, 116] width 6 height 11
radio input "true"
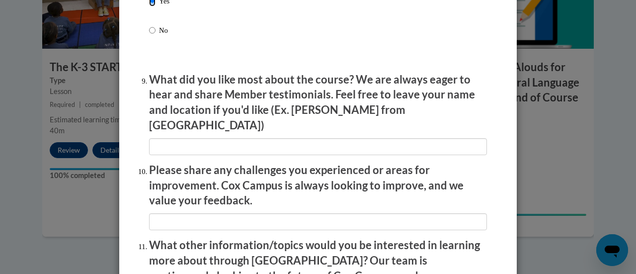
scroll to position [1619, 0]
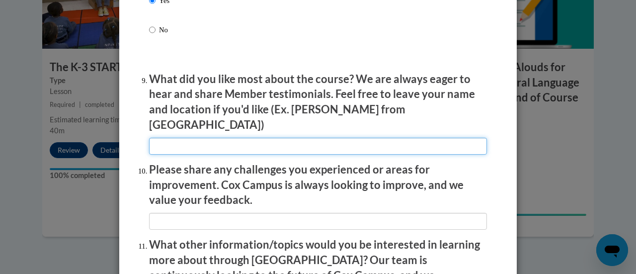
click at [182, 142] on input "textbox" at bounding box center [318, 146] width 338 height 17
type input "Straight forward"
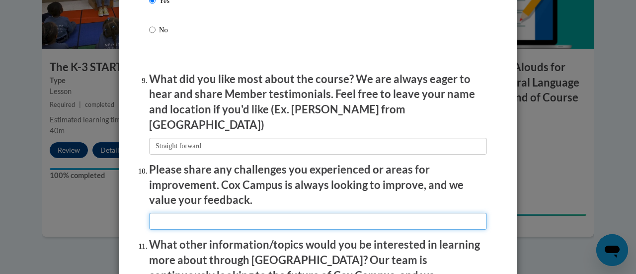
click at [183, 221] on input "textbox" at bounding box center [318, 221] width 338 height 17
type input "NA"
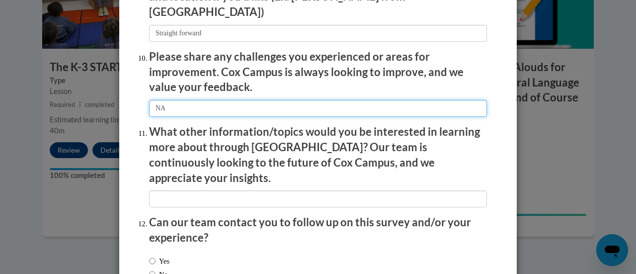
scroll to position [1743, 0]
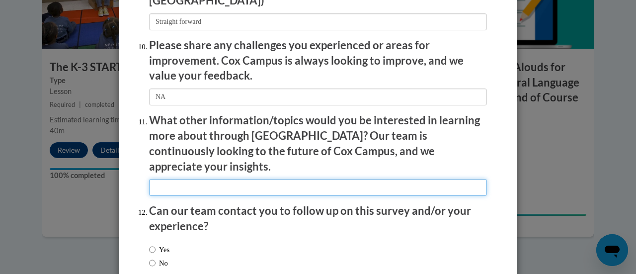
click at [188, 179] on input "textbox" at bounding box center [318, 187] width 338 height 17
type input "NA"
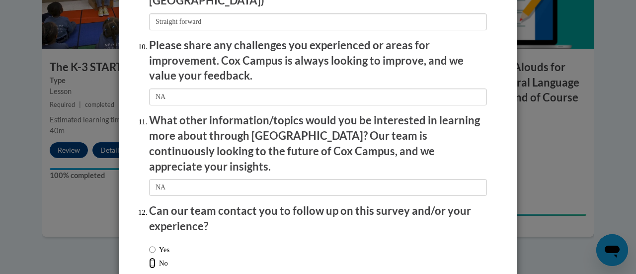
click at [149, 257] on input "No" at bounding box center [152, 262] width 6 height 11
radio input "true"
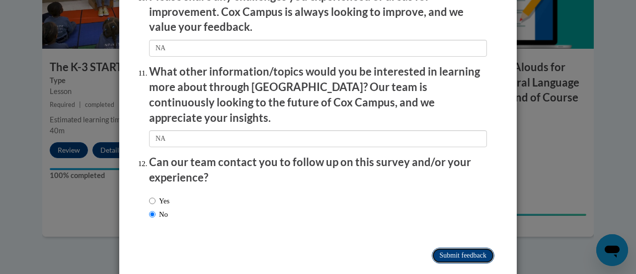
click at [438, 247] on input "Submit feedback" at bounding box center [463, 255] width 63 height 16
